Goal: Task Accomplishment & Management: Manage account settings

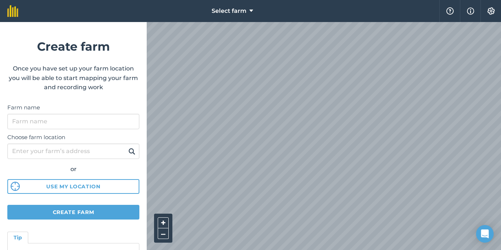
click at [117, 22] on div "Select farm Help Info Settings Create farm Once you have set up your farm locat…" at bounding box center [250, 11] width 501 height 22
click at [90, 216] on button "Create farm" at bounding box center [73, 212] width 132 height 15
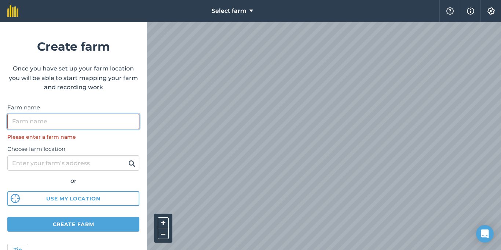
click at [89, 118] on input "Farm name" at bounding box center [73, 121] width 132 height 15
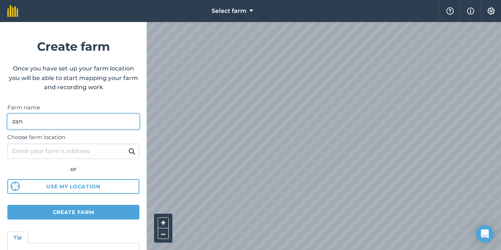
type input "[PERSON_NAME]"
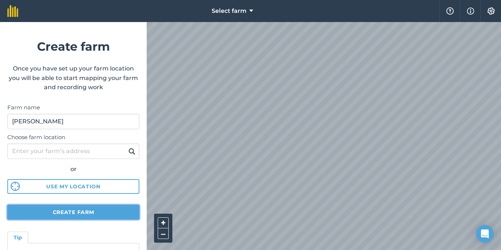
click at [70, 210] on button "Create farm" at bounding box center [73, 212] width 132 height 15
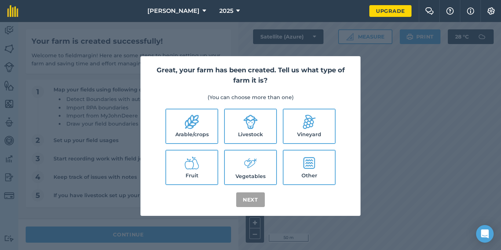
click at [323, 173] on label "Other" at bounding box center [308, 167] width 51 height 34
checkbox input "true"
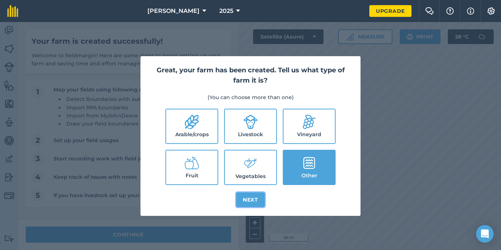
click at [245, 200] on button "Next" at bounding box center [250, 199] width 29 height 15
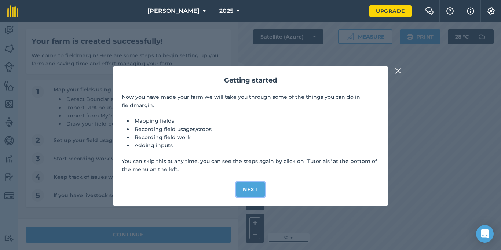
click at [252, 192] on button "Next" at bounding box center [250, 189] width 29 height 15
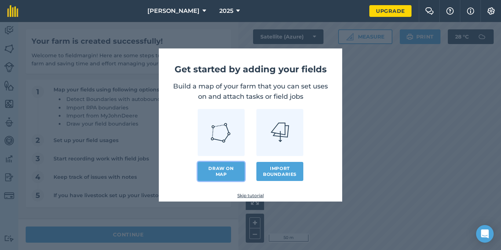
click at [226, 166] on link "Draw on map" at bounding box center [221, 171] width 47 height 19
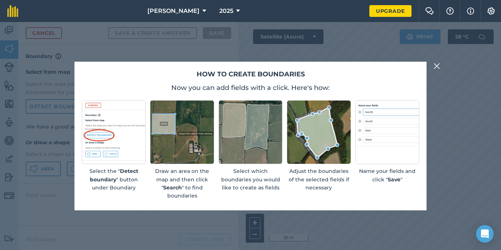
click at [437, 70] on img at bounding box center [436, 66] width 7 height 9
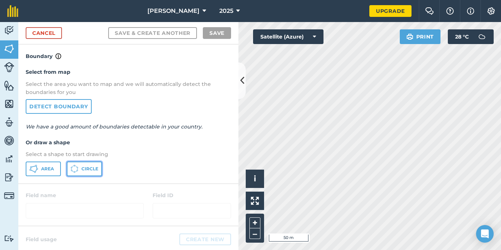
click at [71, 172] on icon at bounding box center [74, 169] width 8 height 8
click at [124, 168] on div "Area Circle" at bounding box center [128, 168] width 205 height 15
click at [252, 194] on button at bounding box center [255, 200] width 18 height 18
click at [35, 171] on icon at bounding box center [35, 172] width 2 height 2
click at [242, 80] on icon at bounding box center [242, 80] width 4 height 13
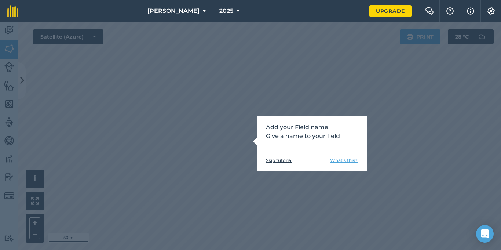
click at [288, 161] on link "Skip tutorial" at bounding box center [279, 160] width 26 height 6
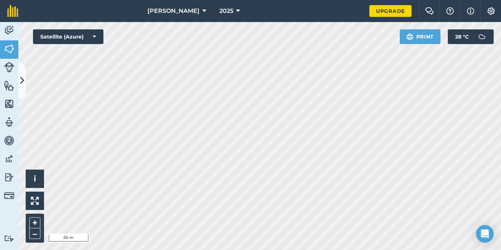
click at [246, 18] on div "[PERSON_NAME] 2025 Upgrade Farm Chat Help Info Settings Map printing is not ava…" at bounding box center [250, 125] width 501 height 250
click at [250, 13] on div "[PERSON_NAME] 2025 Upgrade Farm Chat Help Info Settings Map printing is not ava…" at bounding box center [250, 125] width 501 height 250
click at [42, 202] on button at bounding box center [35, 200] width 18 height 18
click at [8, 81] on img at bounding box center [9, 85] width 10 height 11
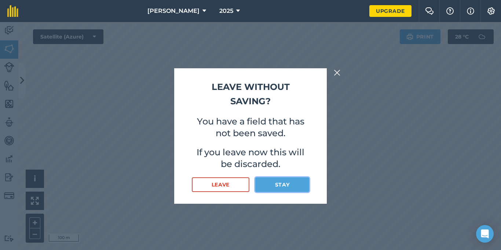
click at [282, 187] on button "Stay" at bounding box center [282, 184] width 54 height 15
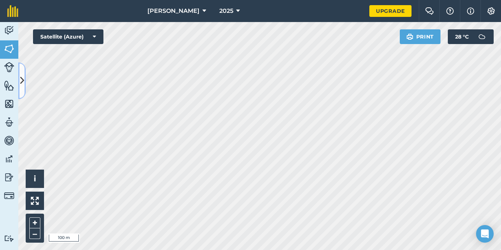
click at [18, 74] on button at bounding box center [21, 80] width 7 height 37
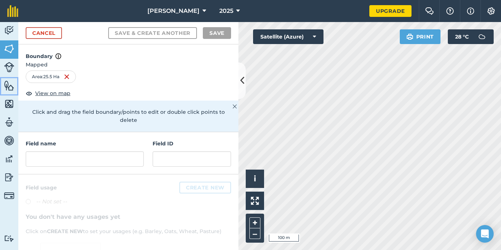
click at [7, 87] on img at bounding box center [9, 85] width 10 height 11
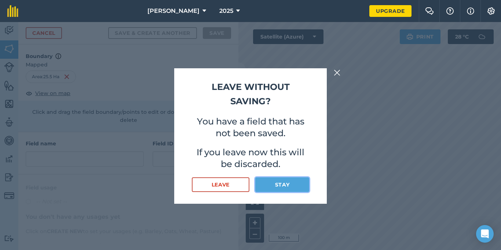
click at [281, 180] on button "Stay" at bounding box center [282, 184] width 54 height 15
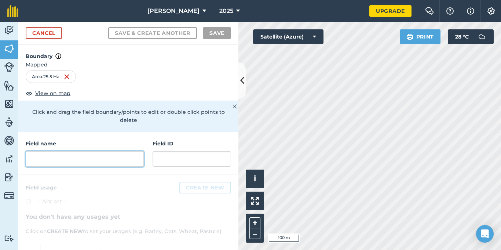
click at [63, 151] on input "text" at bounding box center [85, 158] width 118 height 15
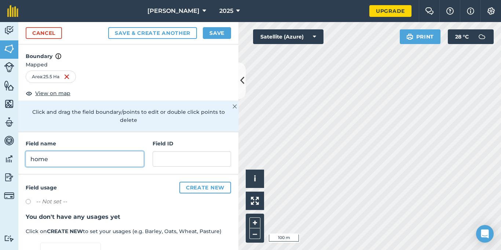
type input "home"
click at [13, 82] on img at bounding box center [9, 85] width 10 height 11
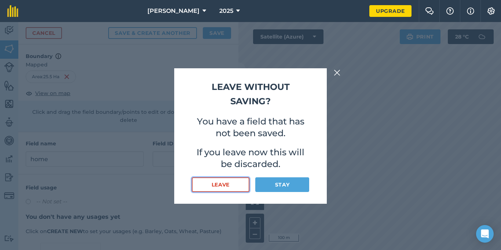
click at [203, 178] on button "Leave" at bounding box center [221, 184] width 58 height 15
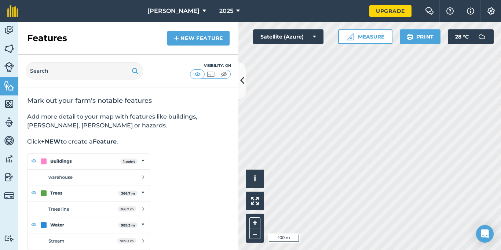
scroll to position [9, 0]
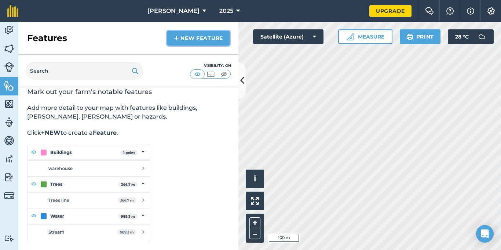
click at [191, 41] on link "New feature" at bounding box center [198, 38] width 62 height 15
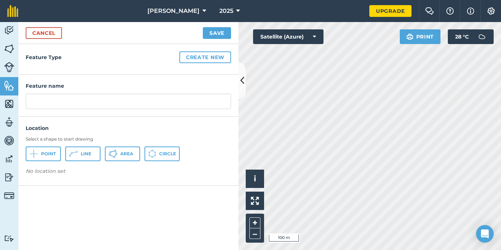
click at [61, 151] on div "[GEOGRAPHIC_DATA]" at bounding box center [128, 153] width 205 height 15
click at [50, 152] on span "Point" at bounding box center [48, 154] width 15 height 6
click at [9, 193] on img at bounding box center [9, 195] width 10 height 10
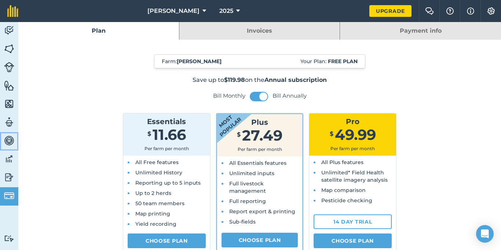
click at [7, 138] on img at bounding box center [9, 140] width 10 height 11
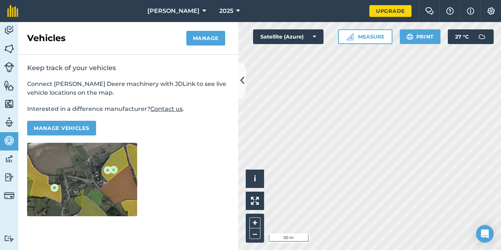
click at [122, 161] on img at bounding box center [82, 179] width 110 height 73
